Goal: Check status: Check status

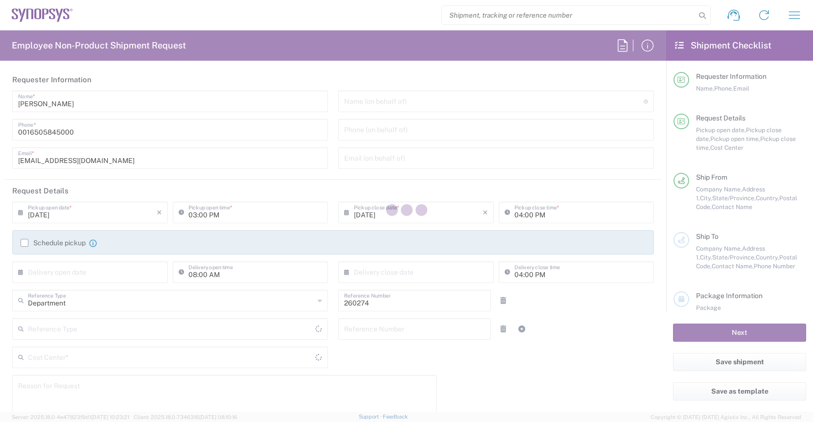
type input "US01, SDG, OS, Eng 260274"
type input "Massachusetts"
type input "United States"
type input "Delivered at Place"
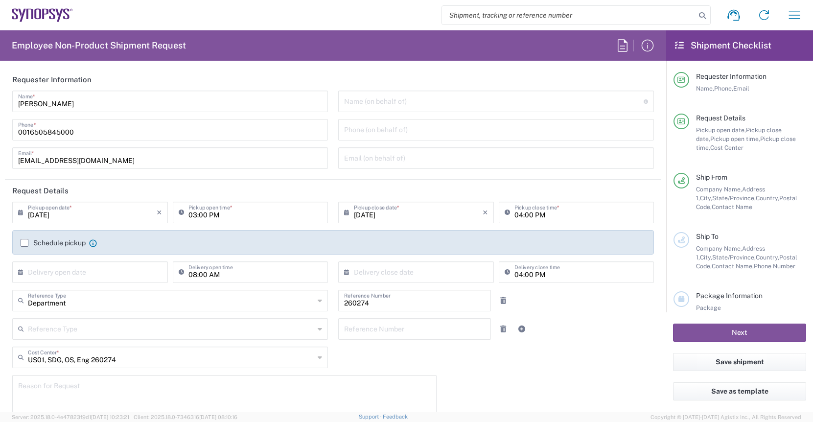
type input "Marlboro US04"
click at [796, 12] on icon "button" at bounding box center [794, 14] width 11 height 7
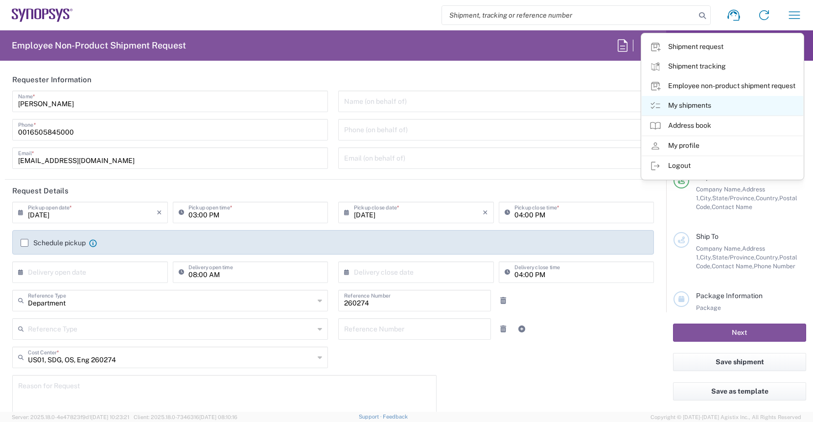
click at [691, 106] on link "My shipments" at bounding box center [723, 106] width 162 height 20
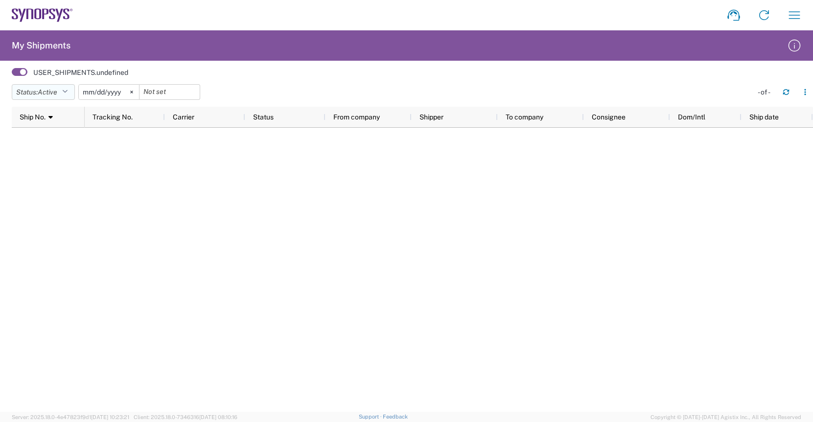
click at [71, 92] on button "Status: Active" at bounding box center [43, 92] width 63 height 16
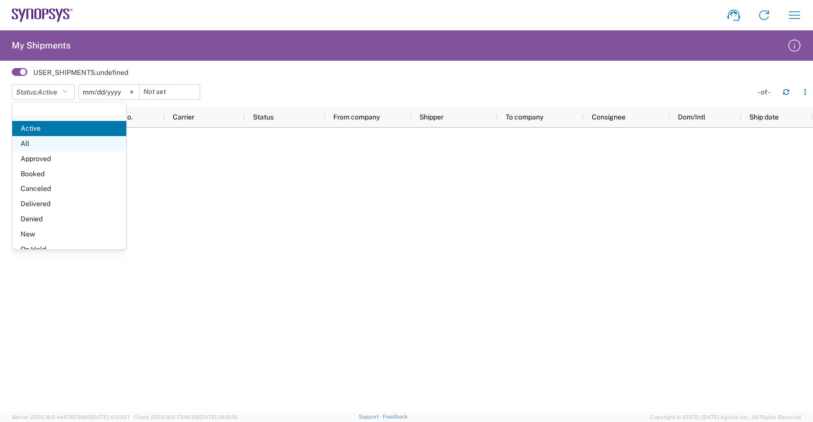
click at [47, 144] on span "All" at bounding box center [69, 143] width 114 height 15
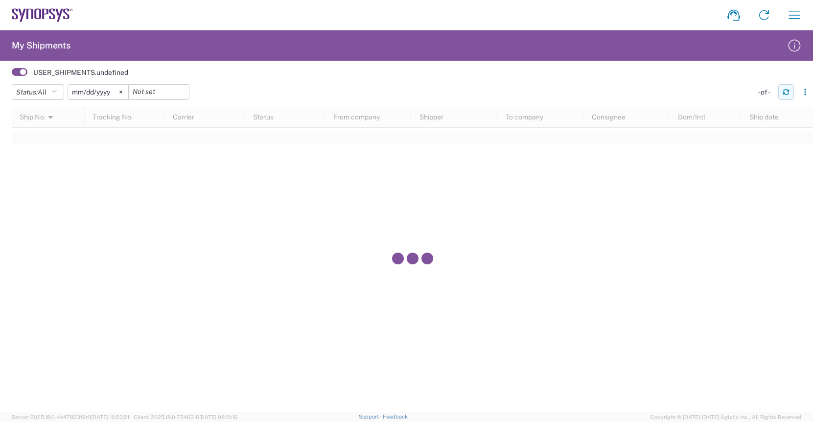
click at [789, 92] on icon "button" at bounding box center [786, 92] width 7 height 7
click at [21, 69] on span at bounding box center [20, 72] width 16 height 8
click at [12, 75] on input "checkbox" at bounding box center [12, 75] width 0 height 0
click at [790, 18] on icon "button" at bounding box center [795, 15] width 16 height 16
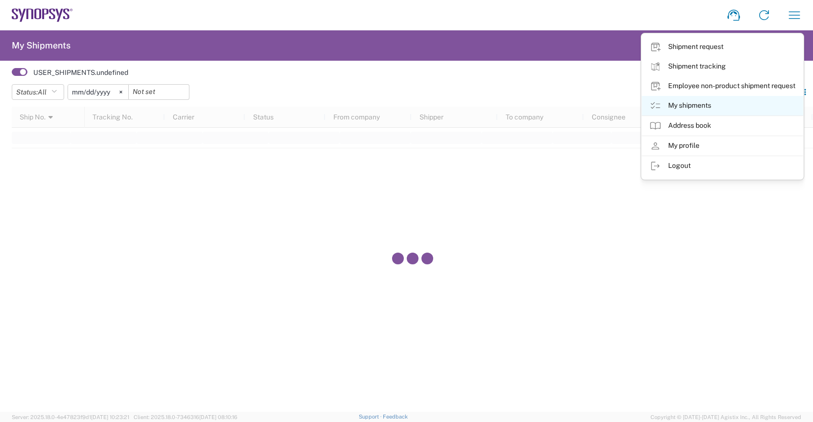
click at [683, 105] on link "My shipments" at bounding box center [723, 106] width 162 height 20
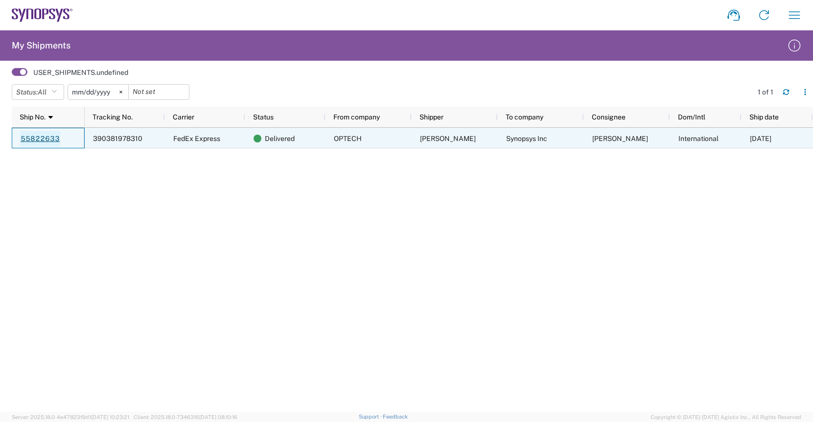
click at [41, 137] on link "55822633" at bounding box center [40, 139] width 40 height 16
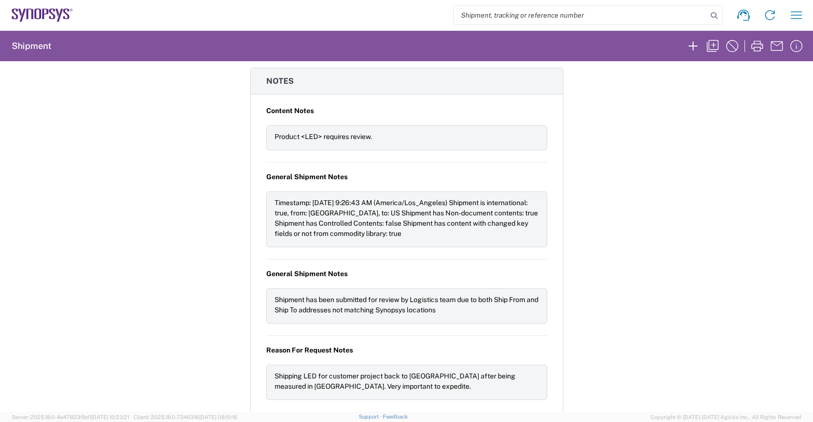
scroll to position [1126, 0]
